Goal: Transaction & Acquisition: Book appointment/travel/reservation

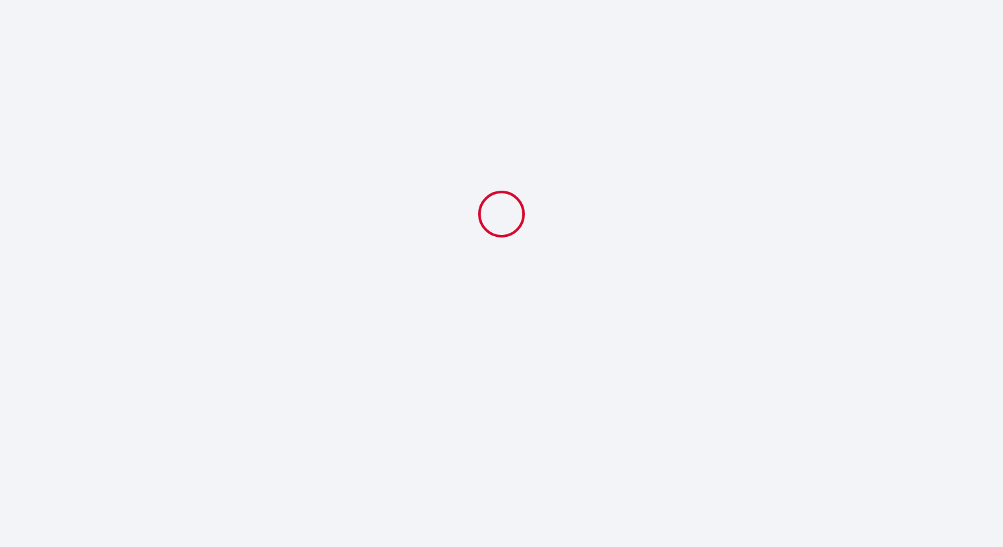
select select
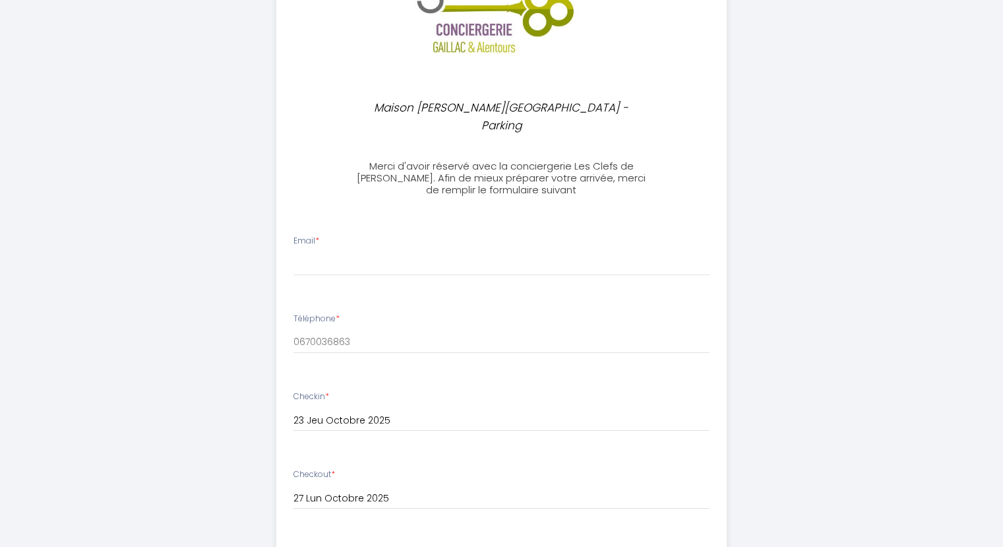
scroll to position [132, 0]
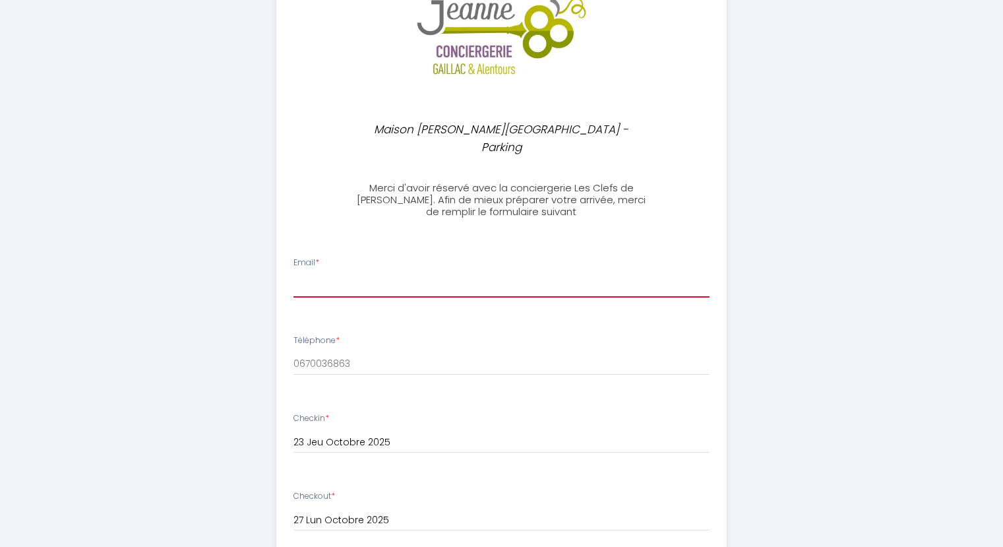
click at [336, 274] on input "Email *" at bounding box center [502, 286] width 416 height 24
type input "[EMAIL_ADDRESS][DOMAIN_NAME]"
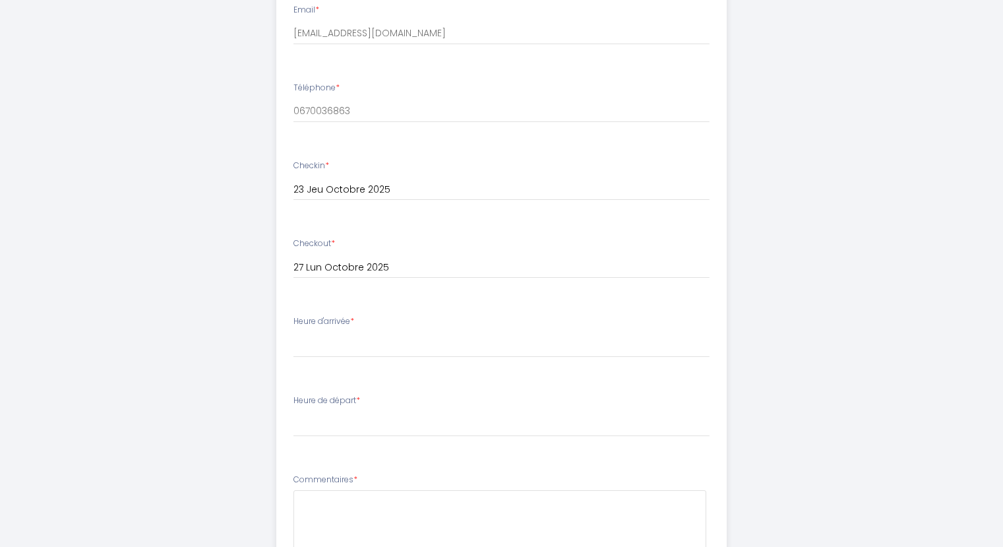
scroll to position [396, 0]
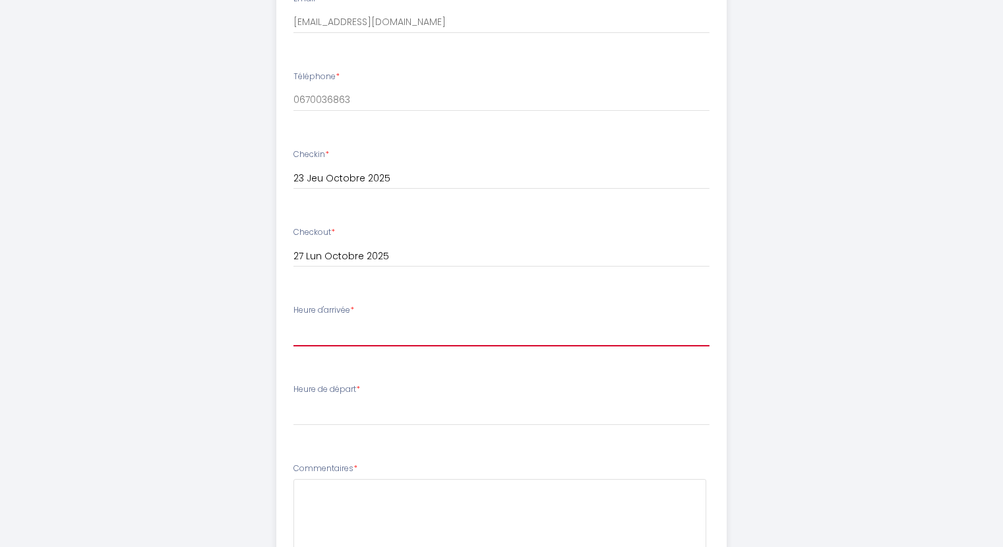
drag, startPoint x: 336, startPoint y: 313, endPoint x: 357, endPoint y: 315, distance: 20.5
click at [337, 321] on select "15:00 15:30 16:00 16:30 17:00 17:30 18:00 18:30 19:00 19:30 20:00 20:30 21:00 2…" at bounding box center [502, 333] width 416 height 25
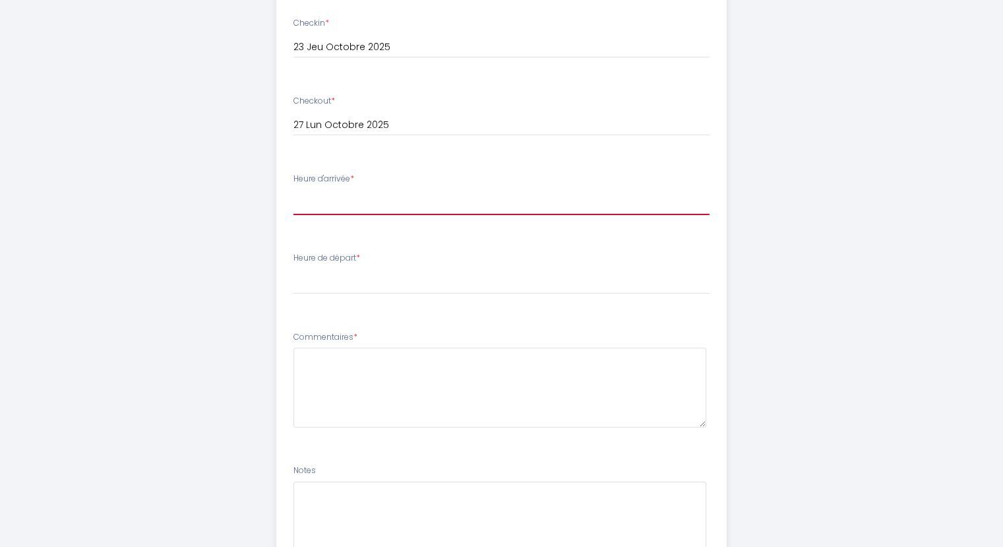
scroll to position [528, 0]
click at [350, 189] on select "15:00 15:30 16:00 16:30 17:00 17:30 18:00 18:30 19:00 19:30 20:00 20:30 21:00 2…" at bounding box center [502, 201] width 416 height 25
select select "18:30"
click at [294, 189] on select "15:00 15:30 16:00 16:30 17:00 17:30 18:00 18:30 19:00 19:30 20:00 20:30 21:00 2…" at bounding box center [502, 201] width 416 height 25
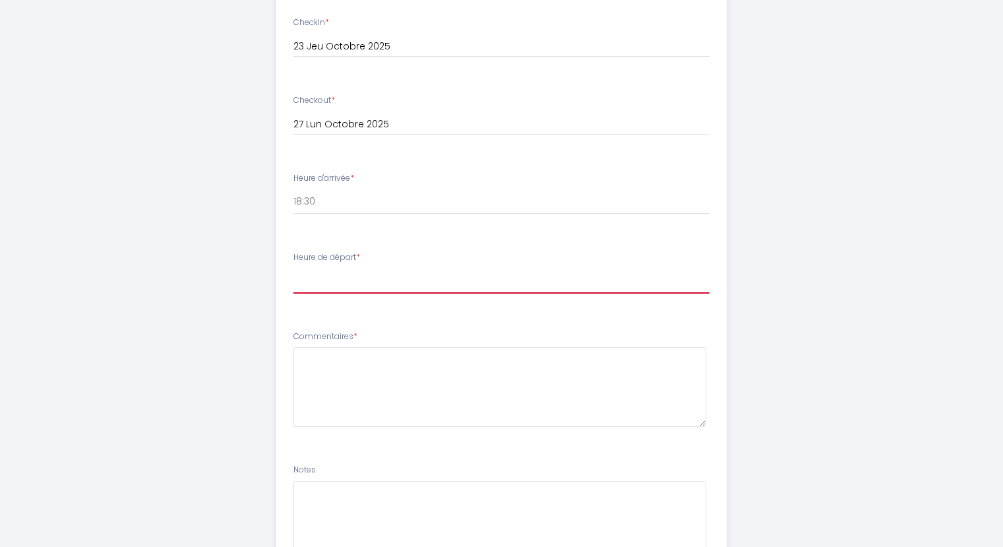
click at [351, 269] on select "00:00 00:30 01:00 01:30 02:00 02:30 03:00 03:30 04:00 04:30 05:00 05:30 06:00 0…" at bounding box center [502, 281] width 416 height 25
select select "09:00"
click at [294, 269] on select "00:00 00:30 01:00 01:30 02:00 02:30 03:00 03:30 04:00 04:30 05:00 05:30 06:00 0…" at bounding box center [502, 281] width 416 height 25
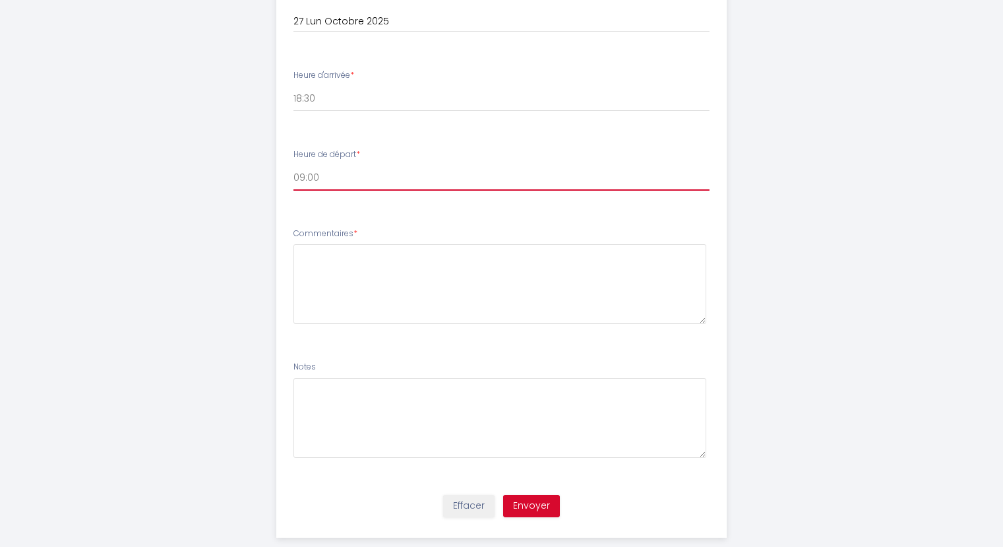
scroll to position [637, 0]
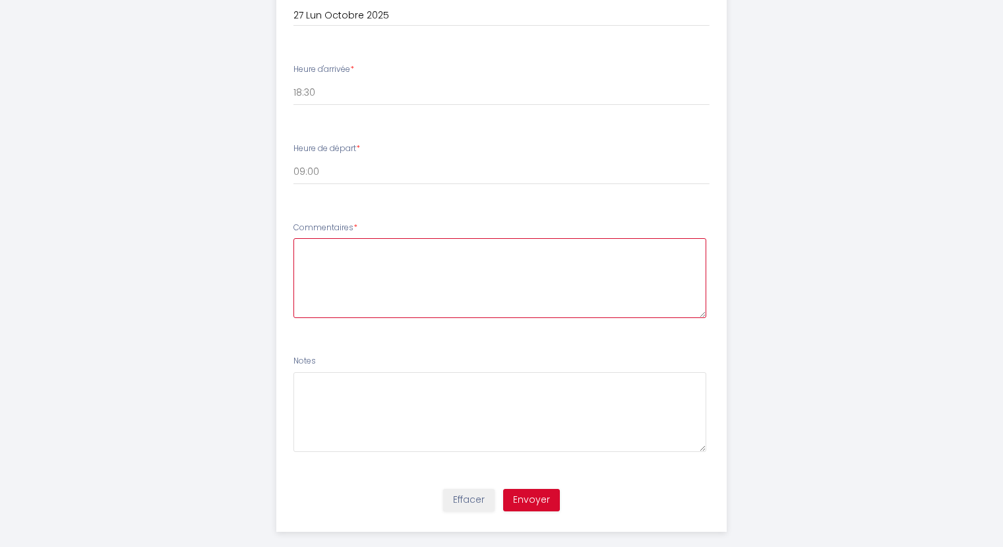
click at [315, 246] on textarea at bounding box center [500, 278] width 413 height 80
click at [521, 489] on button "Envoyer" at bounding box center [531, 500] width 57 height 22
click at [325, 253] on textarea at bounding box center [500, 278] width 413 height 80
type textarea "Nous sommes trois 2 adultes et 1 enfant de 17 ans"
click at [542, 489] on button "Envoyer" at bounding box center [531, 500] width 57 height 22
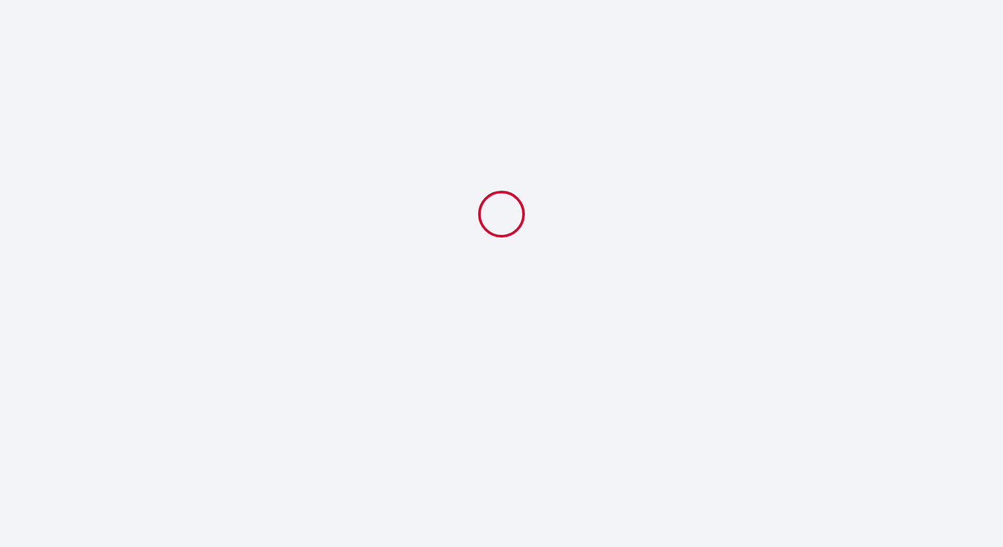
scroll to position [0, 0]
select select "18:30"
select select "09:00"
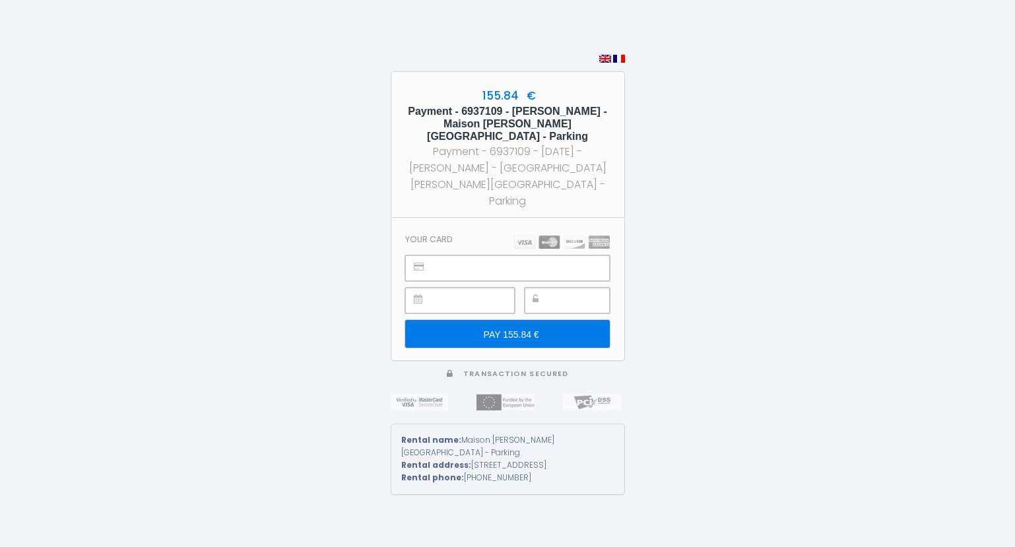
click at [496, 320] on input "PAY 155.84 €" at bounding box center [507, 334] width 204 height 28
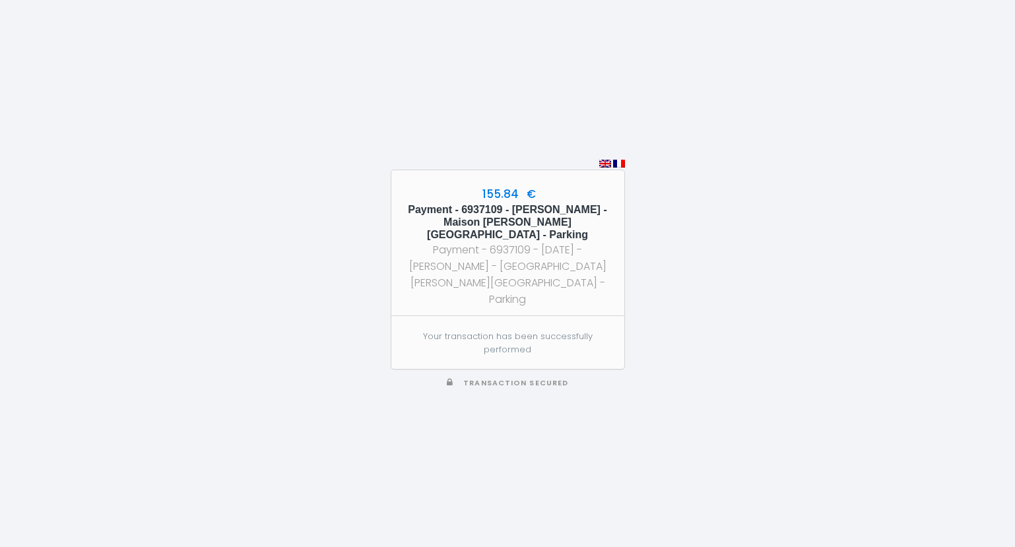
click at [542, 272] on div "Payment - 6937109 - [DATE] - [PERSON_NAME] - [GEOGRAPHIC_DATA][PERSON_NAME][GEO…" at bounding box center [507, 274] width 209 height 67
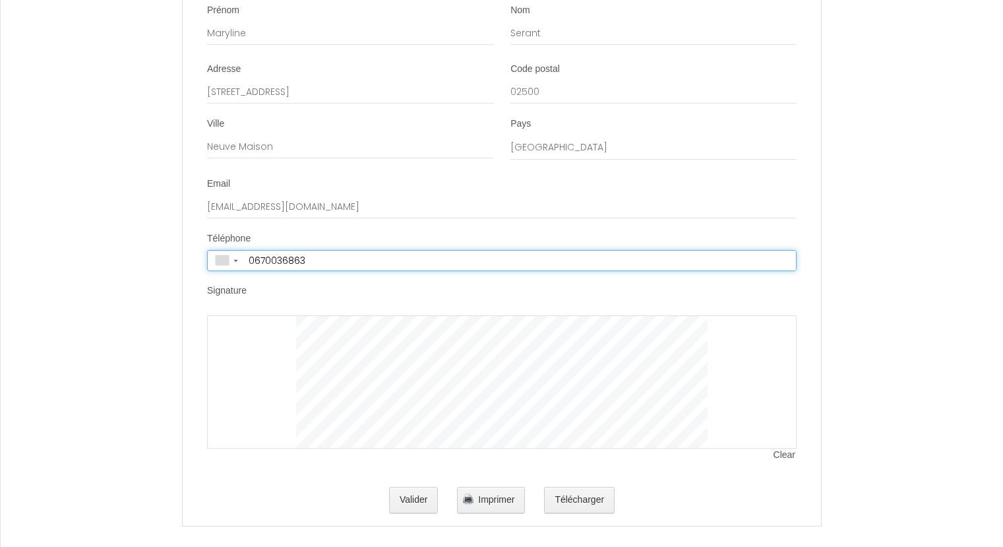
type input "[PHONE_NUMBER]"
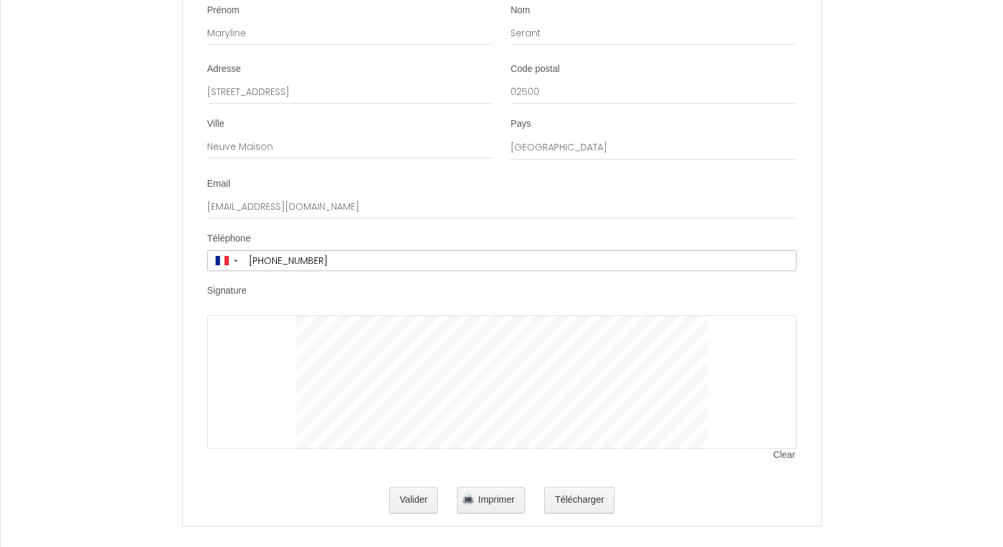
click at [249, 354] on div at bounding box center [502, 381] width 590 height 133
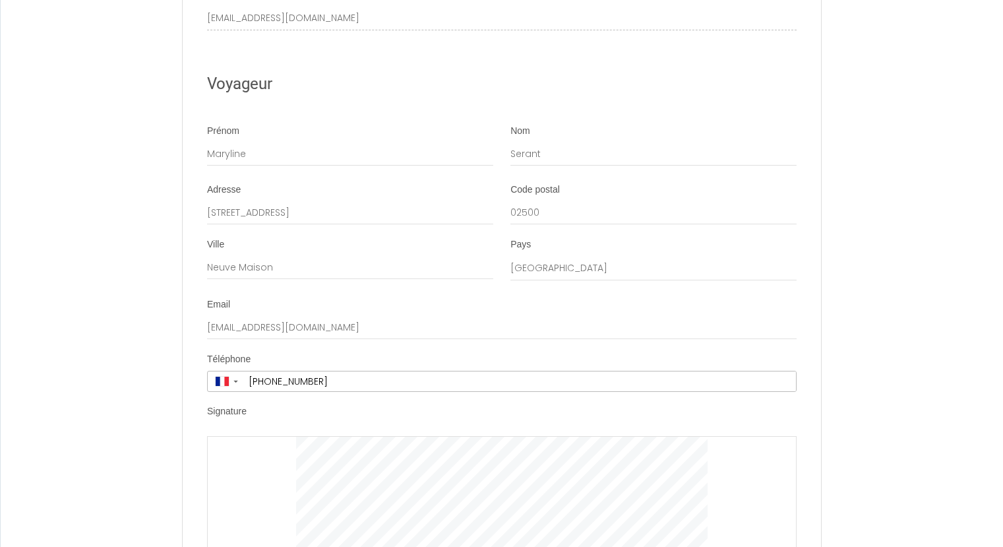
scroll to position [2507, 0]
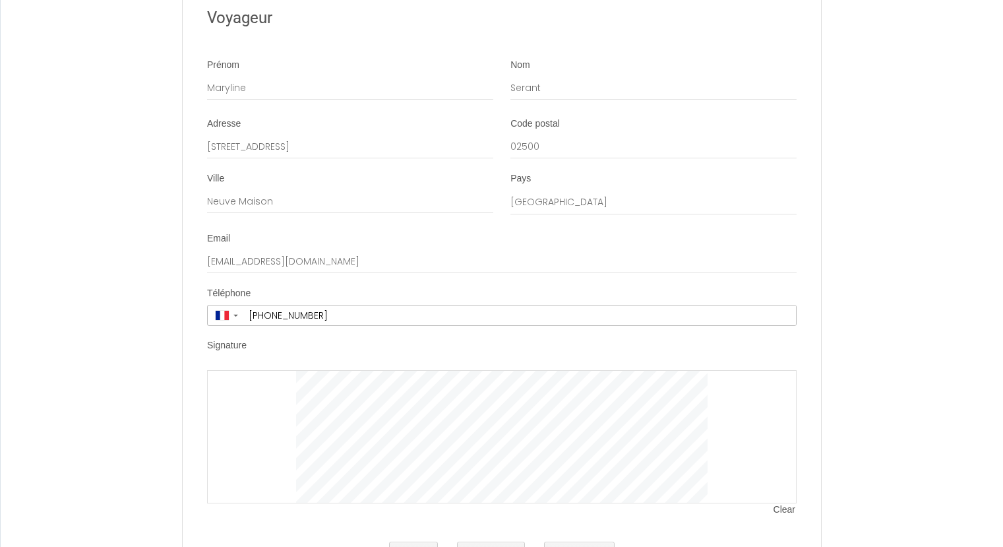
drag, startPoint x: 187, startPoint y: 259, endPoint x: 565, endPoint y: 250, distance: 378.1
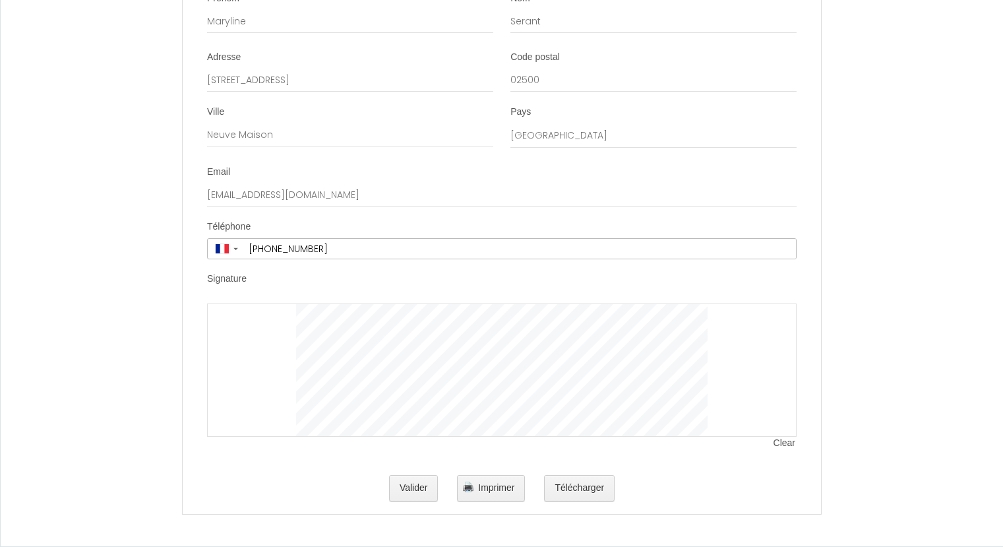
scroll to position [2587, 0]
click at [485, 486] on span "Imprimer" at bounding box center [496, 487] width 36 height 11
click at [499, 486] on span "Imprimer" at bounding box center [496, 487] width 36 height 11
